Goal: Information Seeking & Learning: Compare options

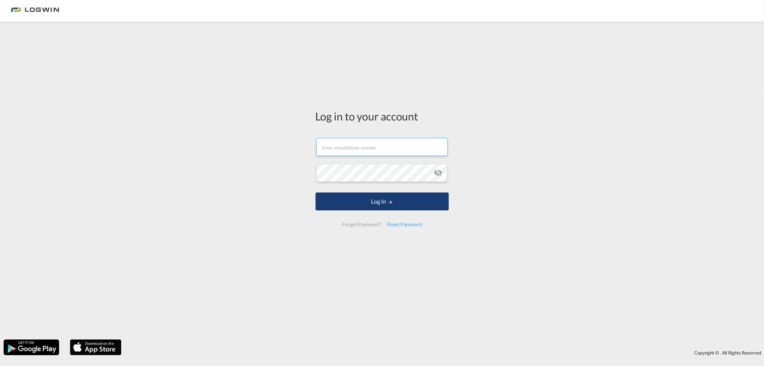
type input "[PERSON_NAME][EMAIL_ADDRESS][DOMAIN_NAME]"
click at [382, 201] on button "Log In" at bounding box center [382, 201] width 133 height 18
